Goal: Task Accomplishment & Management: Manage account settings

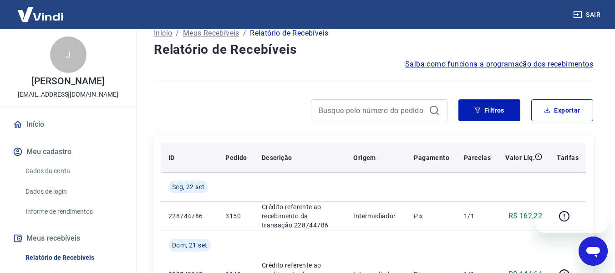
scroll to position [91, 0]
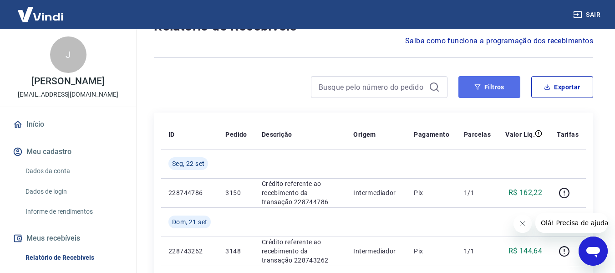
click at [484, 91] on button "Filtros" at bounding box center [489, 87] width 62 height 22
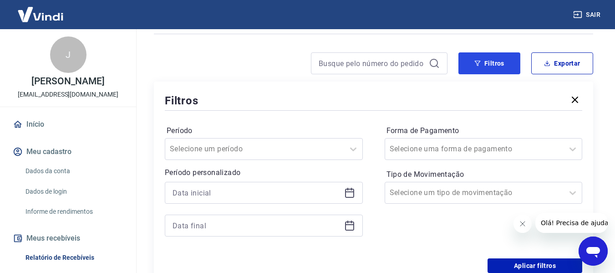
scroll to position [137, 0]
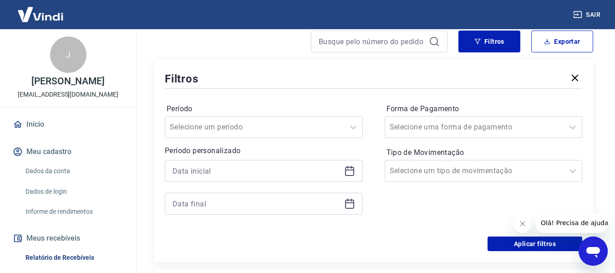
click at [349, 172] on icon at bounding box center [349, 170] width 11 height 11
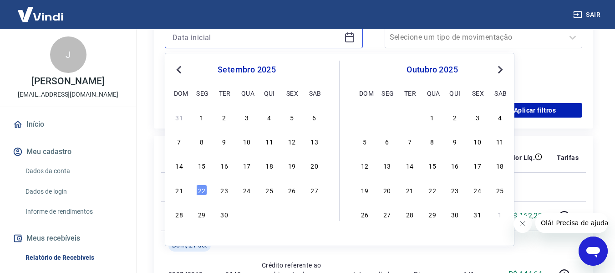
scroll to position [273, 0]
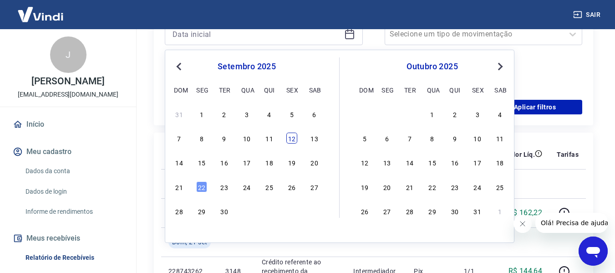
click at [292, 139] on div "12" at bounding box center [291, 137] width 11 height 11
type input "[DATE]"
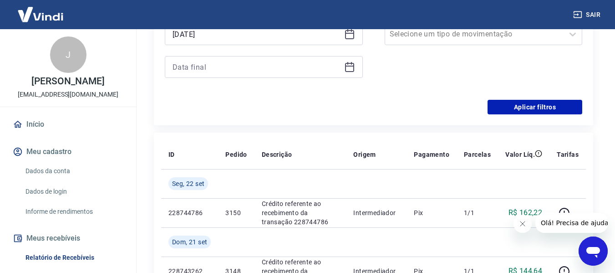
click at [352, 67] on icon at bounding box center [349, 66] width 11 height 11
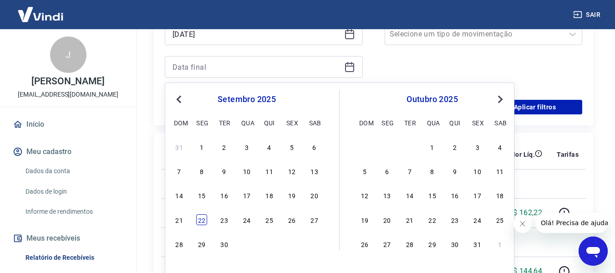
click at [203, 221] on div "22" at bounding box center [201, 219] width 11 height 11
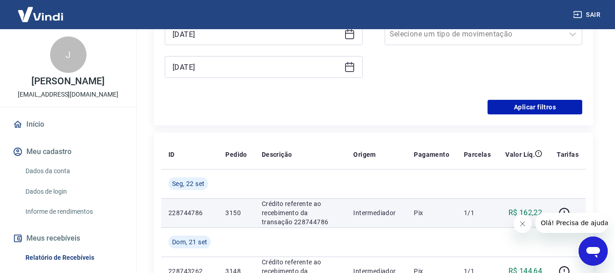
type input "[DATE]"
click at [201, 219] on td "228744786" at bounding box center [189, 212] width 57 height 29
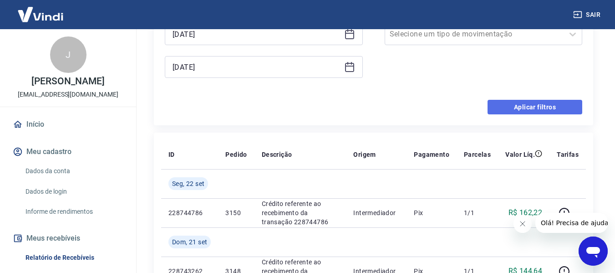
click at [526, 108] on button "Aplicar filtros" at bounding box center [535, 107] width 95 height 15
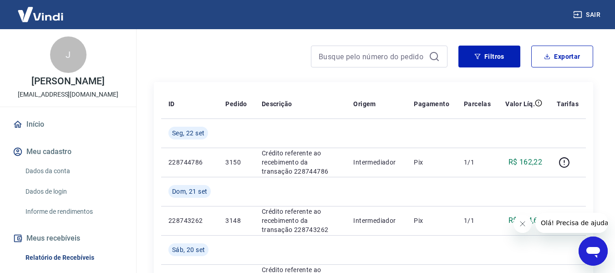
scroll to position [46, 0]
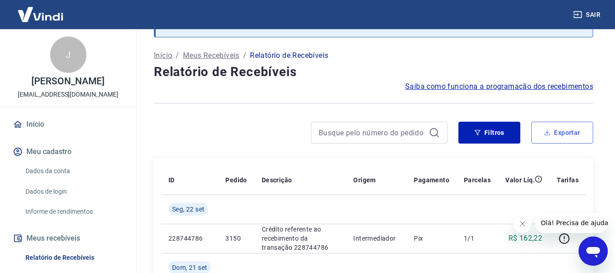
click at [570, 132] on button "Exportar" at bounding box center [562, 133] width 62 height 22
type input "[DATE]"
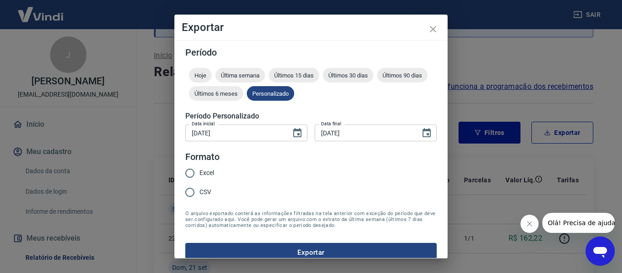
click at [188, 172] on input "Excel" at bounding box center [189, 172] width 19 height 19
radio input "true"
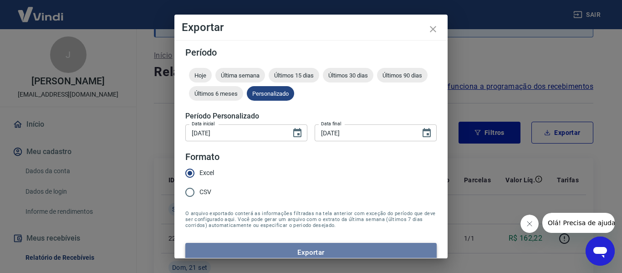
click at [315, 251] on button "Exportar" at bounding box center [310, 252] width 251 height 19
